Goal: Task Accomplishment & Management: Complete application form

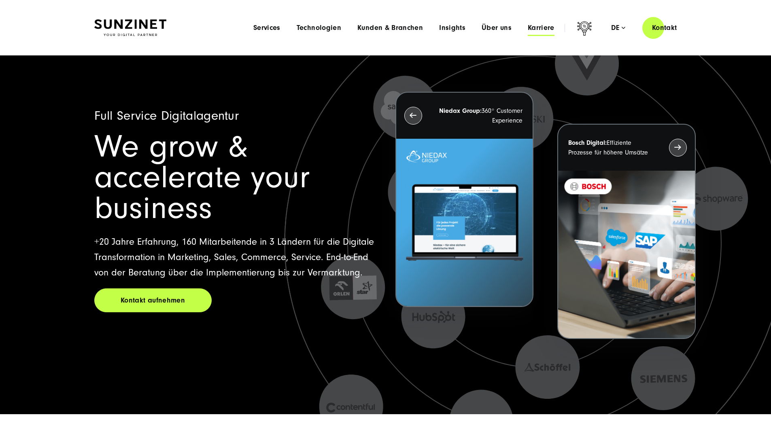
click at [537, 26] on span "Karriere" at bounding box center [541, 28] width 27 height 8
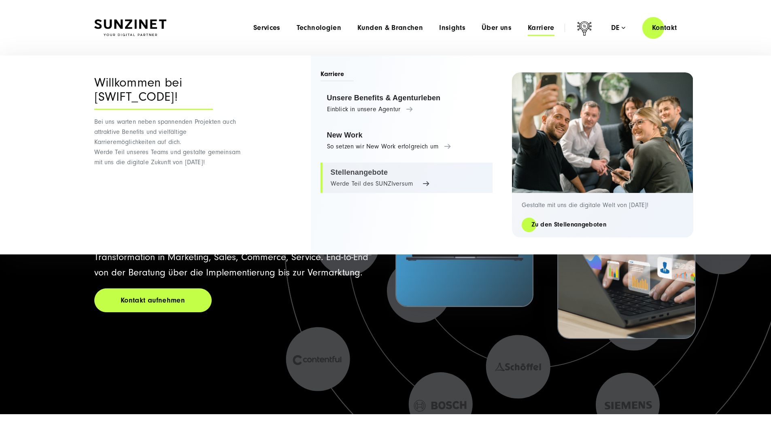
click at [351, 168] on link "Stellenangebote Werde Teil des SUNZIversum" at bounding box center [407, 178] width 172 height 31
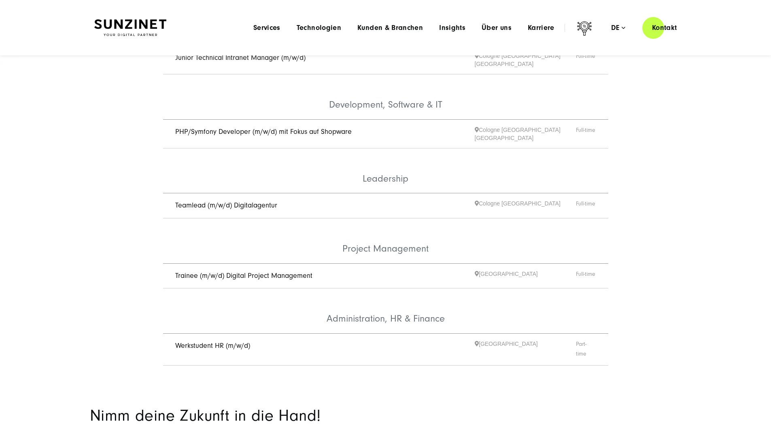
scroll to position [340, 0]
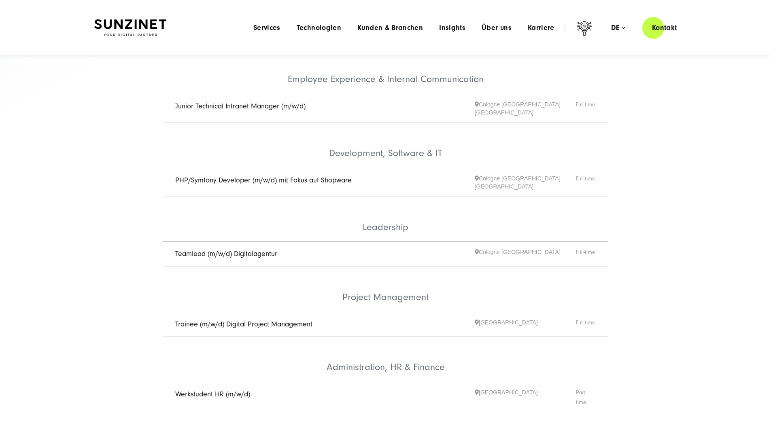
click at [185, 250] on link "Teamlead (m/w/d) Digitalagentur" at bounding box center [226, 254] width 102 height 9
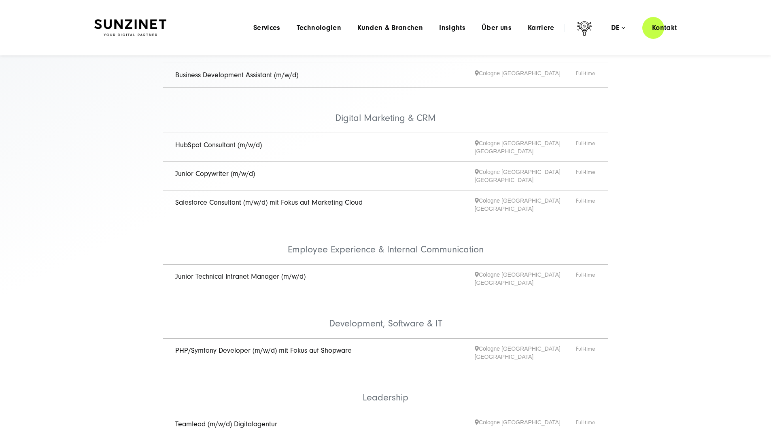
scroll to position [72, 0]
